Goal: Task Accomplishment & Management: Manage account settings

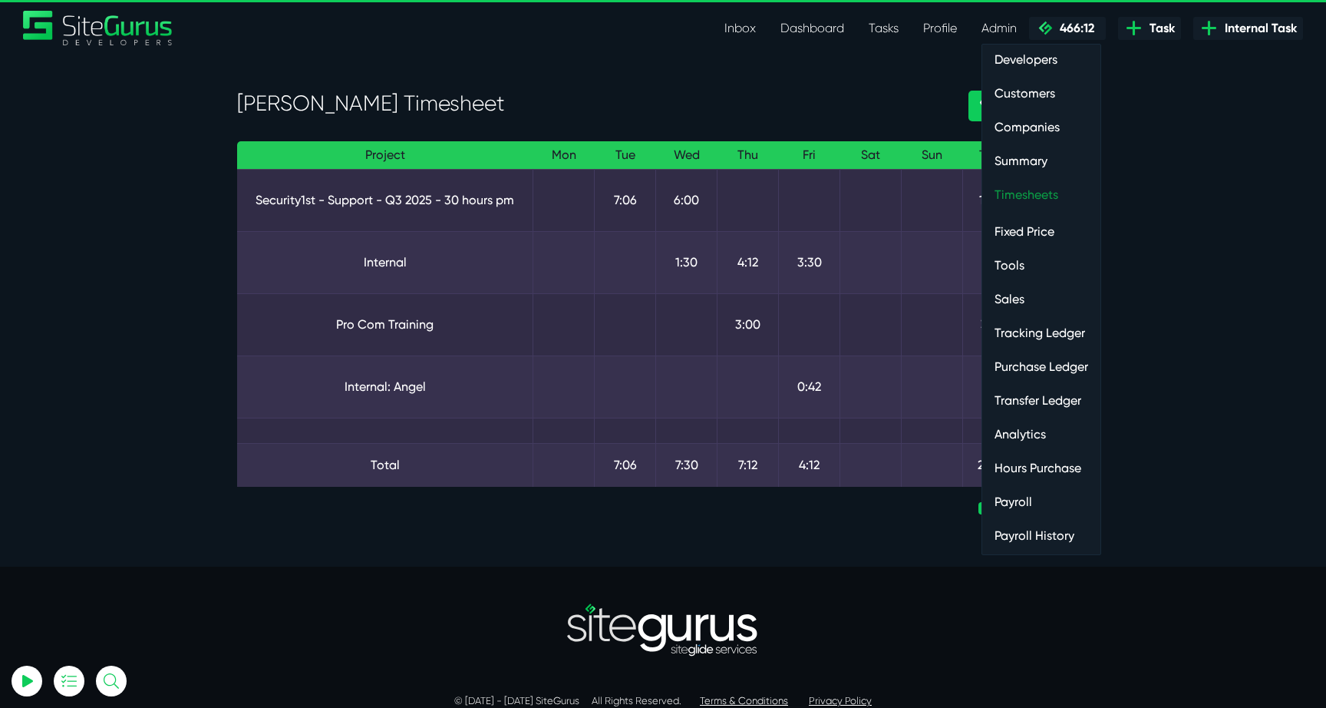
click at [1012, 197] on link "Timesheets" at bounding box center [1042, 195] width 118 height 31
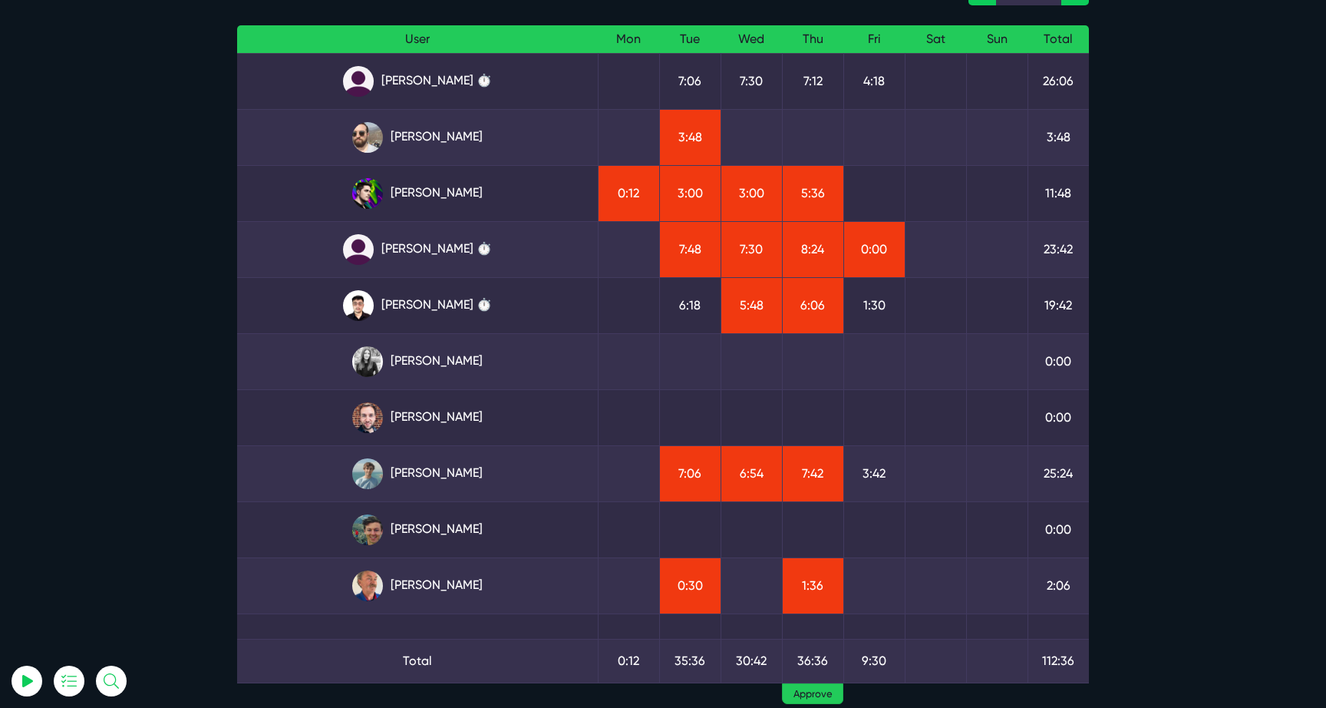
scroll to position [125, 0]
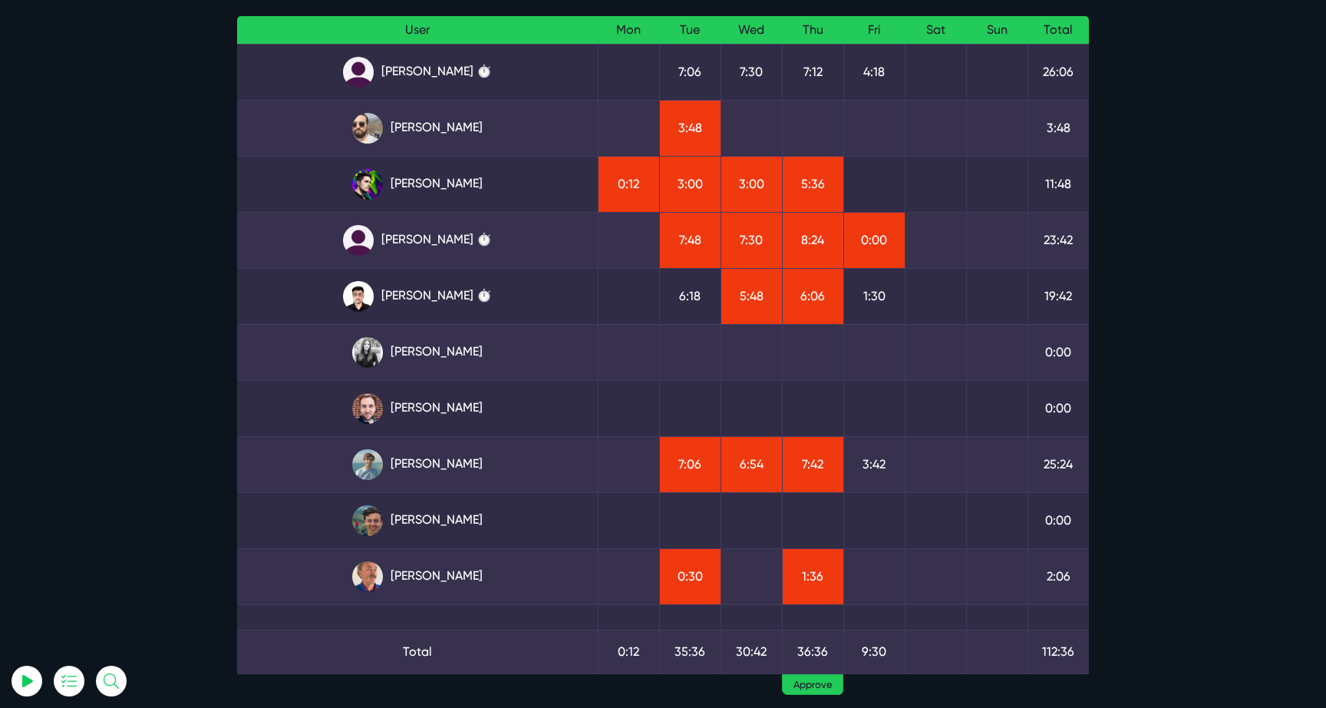
click at [605, 350] on td at bounding box center [628, 352] width 61 height 56
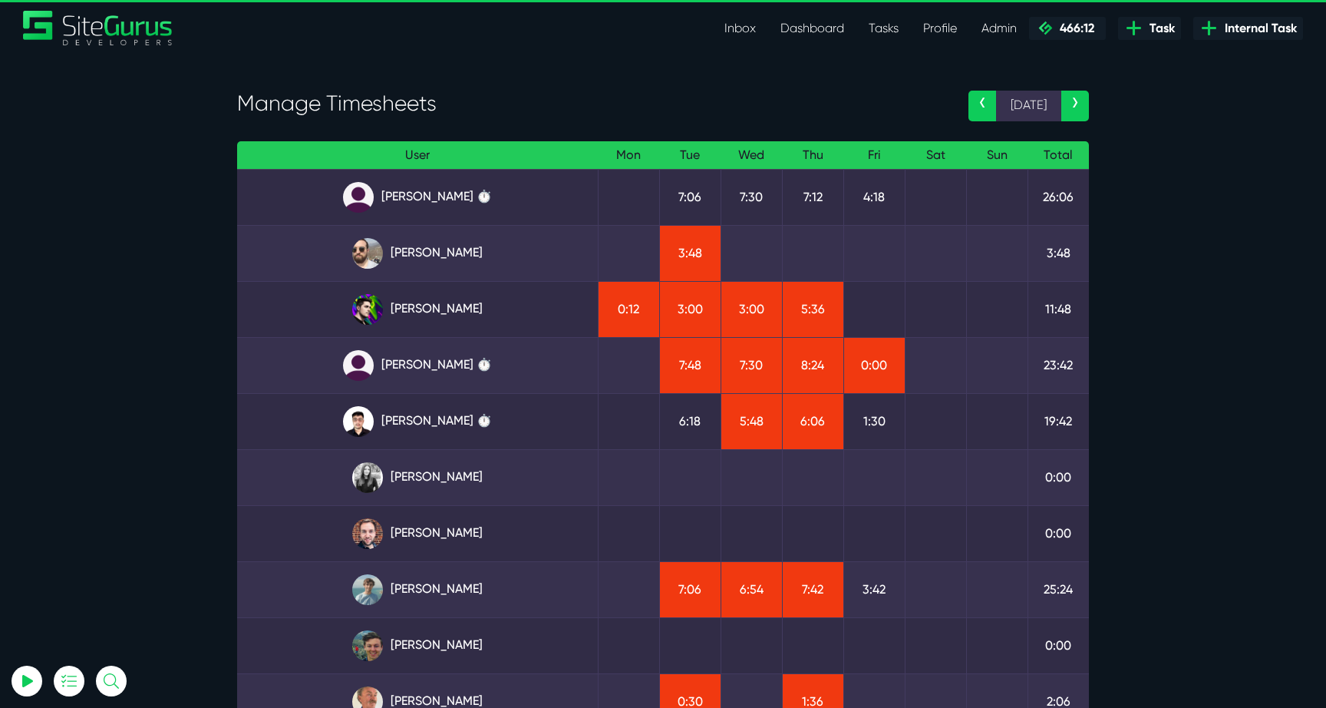
click at [436, 438] on td "[PERSON_NAME] ⏱️" at bounding box center [417, 421] width 361 height 56
click at [437, 415] on link "[PERSON_NAME] ⏱️" at bounding box center [417, 421] width 336 height 31
